Goal: Task Accomplishment & Management: Manage account settings

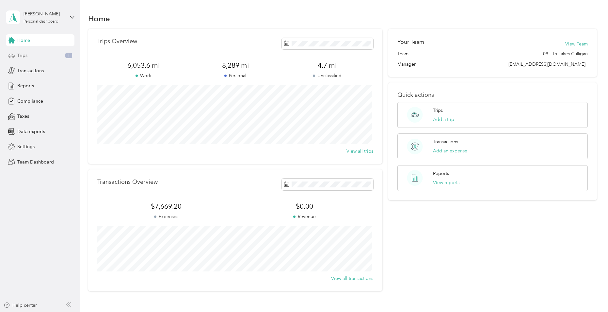
click at [36, 56] on div "Trips 1" at bounding box center [40, 56] width 69 height 12
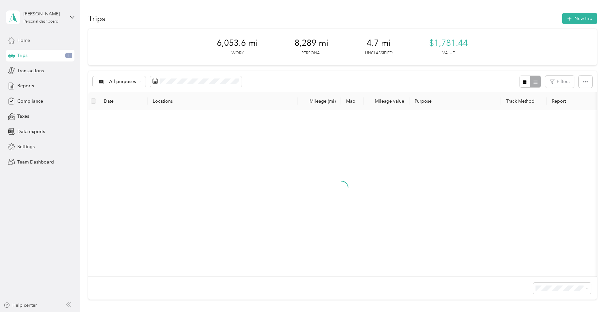
click at [33, 41] on div "Home" at bounding box center [40, 40] width 69 height 12
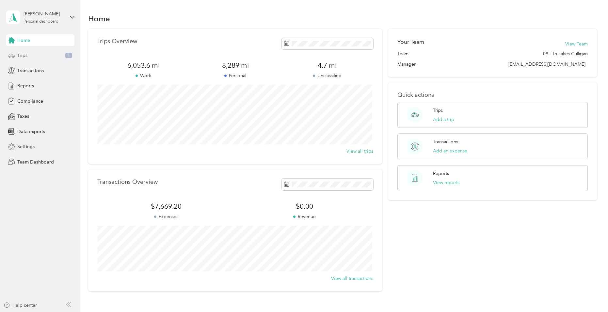
click at [34, 55] on div "Trips 1" at bounding box center [40, 56] width 69 height 12
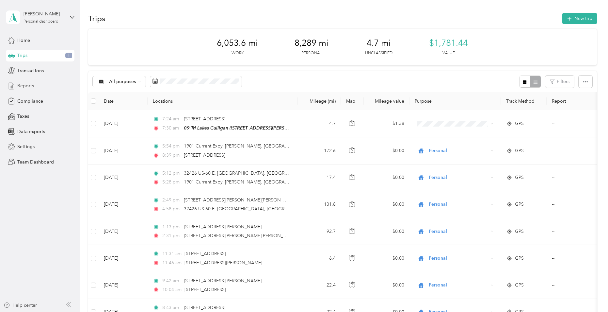
click at [29, 85] on span "Reports" at bounding box center [25, 85] width 17 height 7
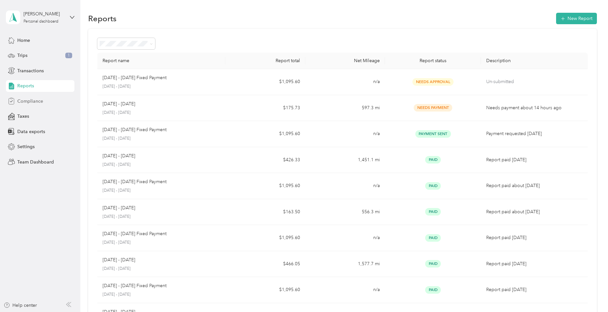
click at [31, 102] on span "Compliance" at bounding box center [30, 101] width 26 height 7
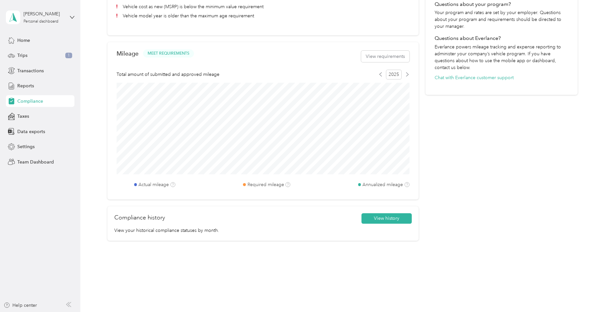
scroll to position [205, 0]
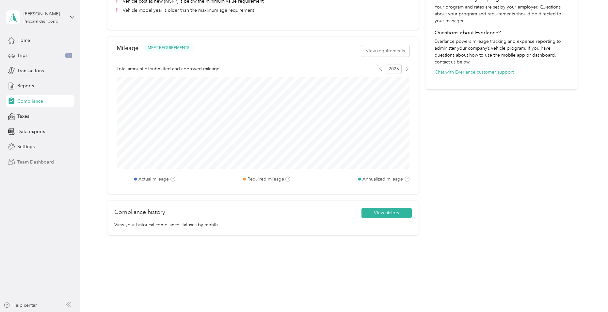
click at [28, 163] on span "Team Dashboard" at bounding box center [35, 161] width 37 height 7
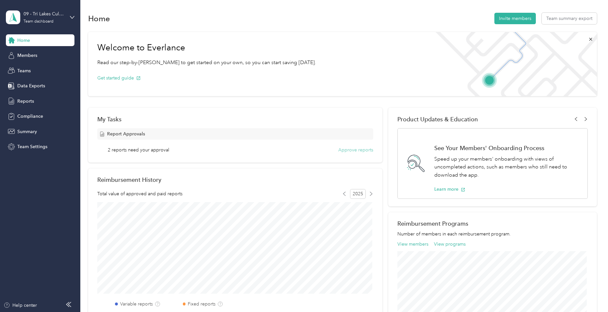
click at [363, 150] on button "Approve reports" at bounding box center [355, 149] width 35 height 7
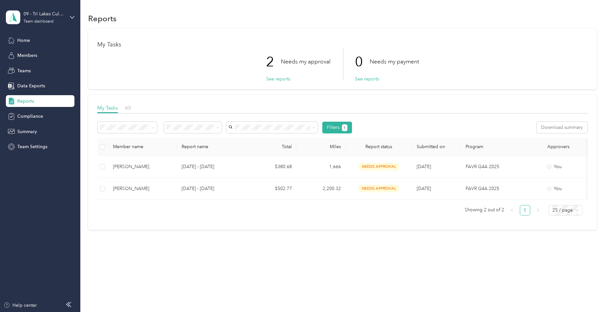
click at [318, 259] on div "Reports My Tasks 2 Needs my approval See reports 0 Needs my payment See reports…" at bounding box center [342, 132] width 524 height 265
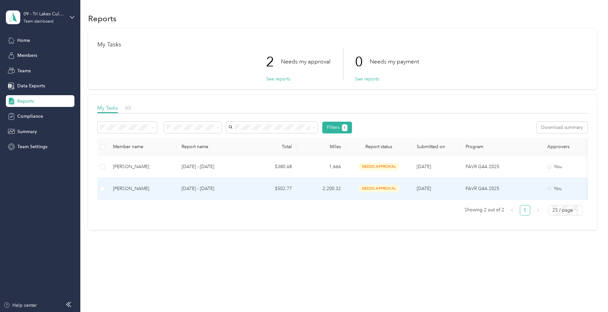
click at [135, 188] on div "[PERSON_NAME]" at bounding box center [142, 188] width 58 height 7
